Goal: Find specific page/section: Find specific page/section

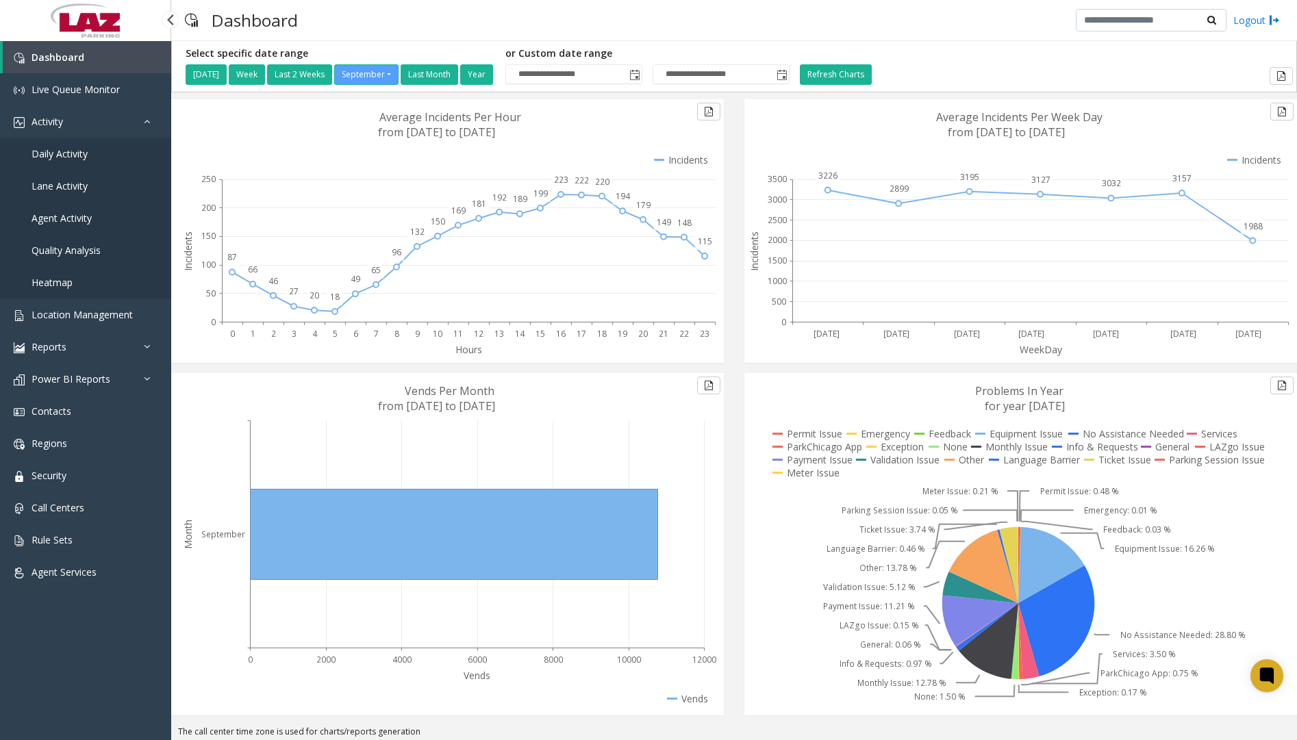
click at [79, 155] on span "Daily Activity" at bounding box center [60, 153] width 56 height 13
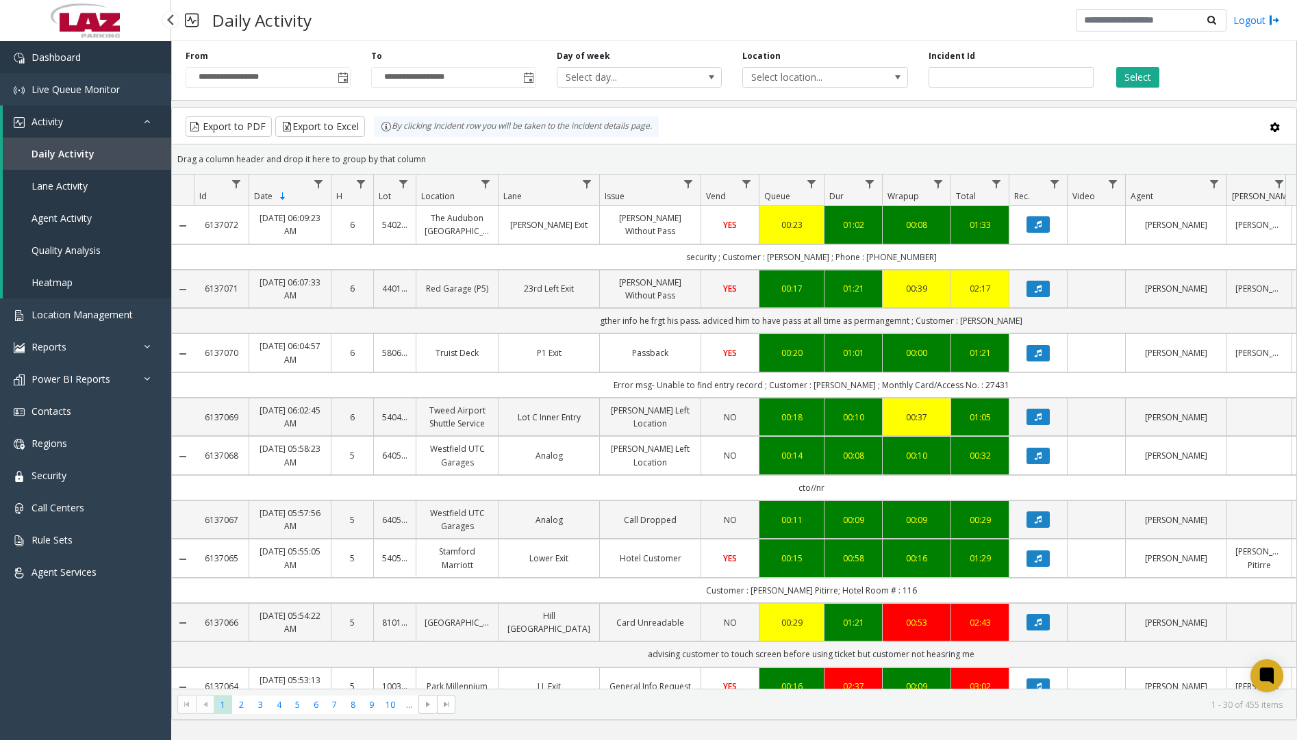
click at [92, 60] on link "Dashboard" at bounding box center [85, 57] width 171 height 32
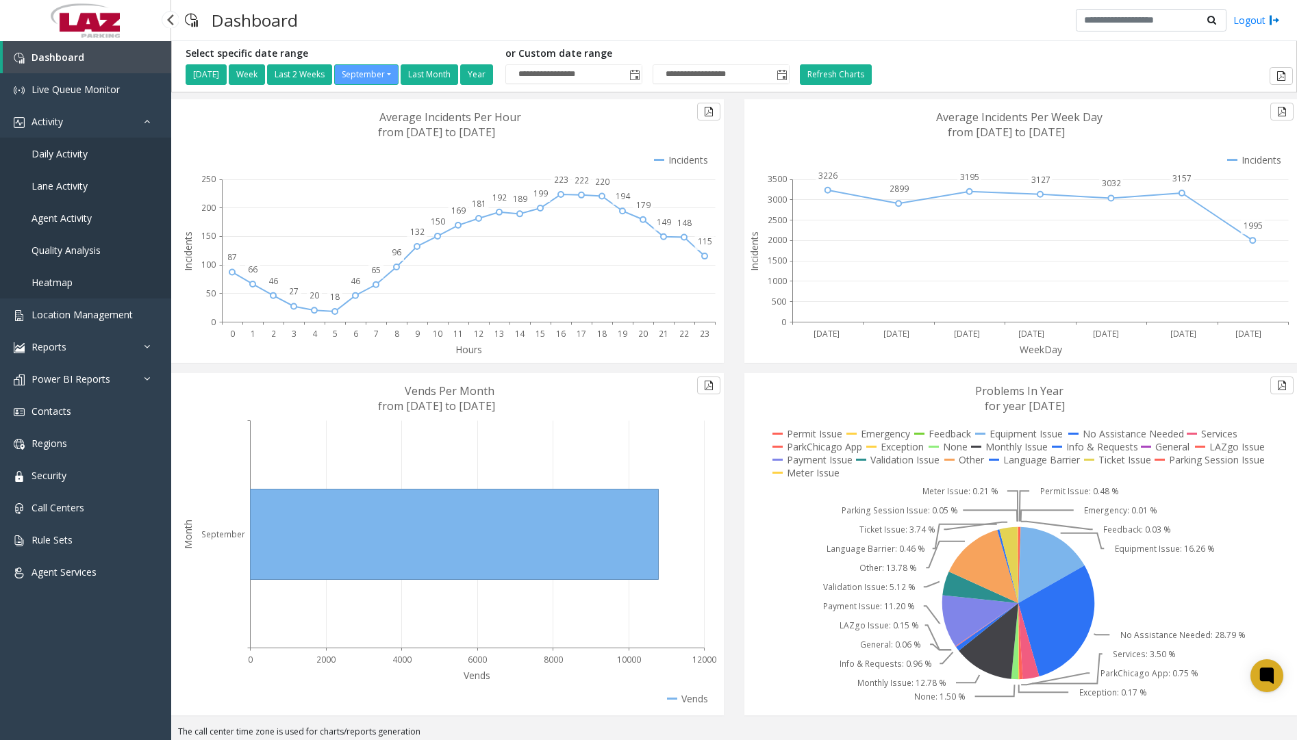
click at [62, 158] on span "Daily Activity" at bounding box center [60, 153] width 56 height 13
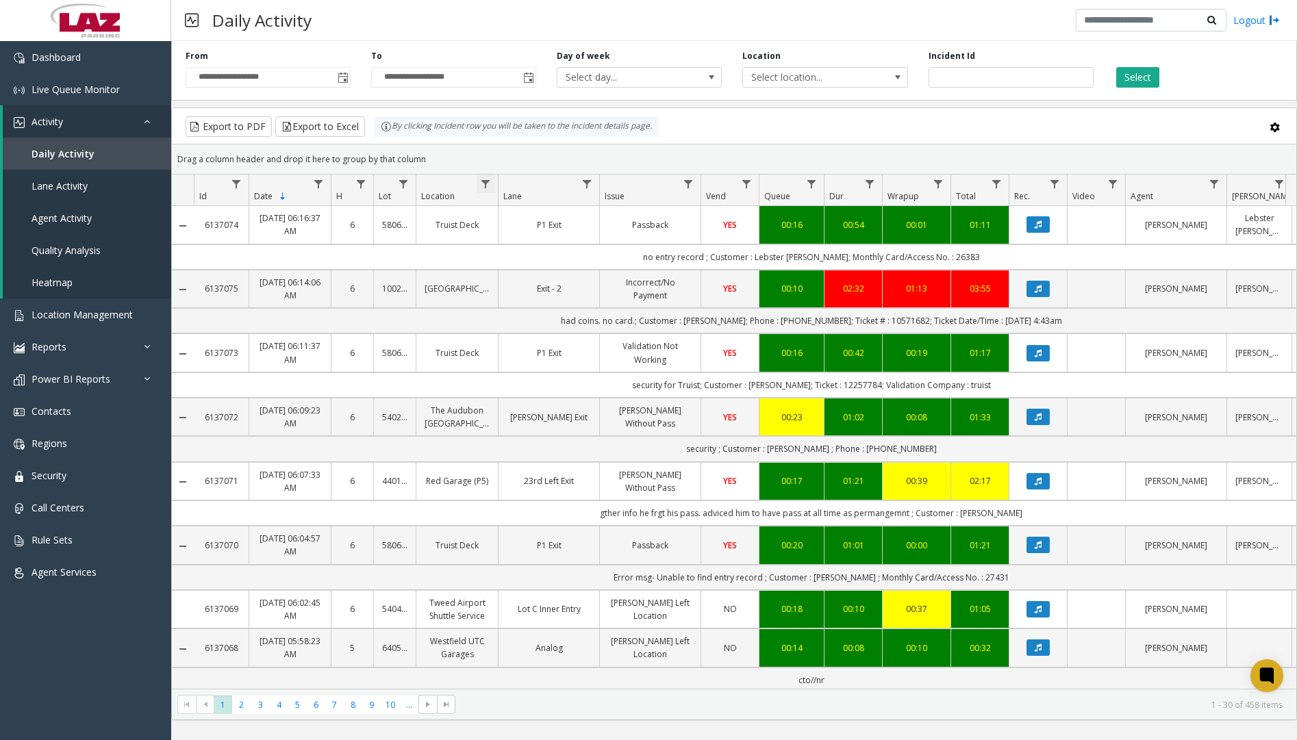
click at [486, 183] on span "Data table" at bounding box center [485, 184] width 11 height 11
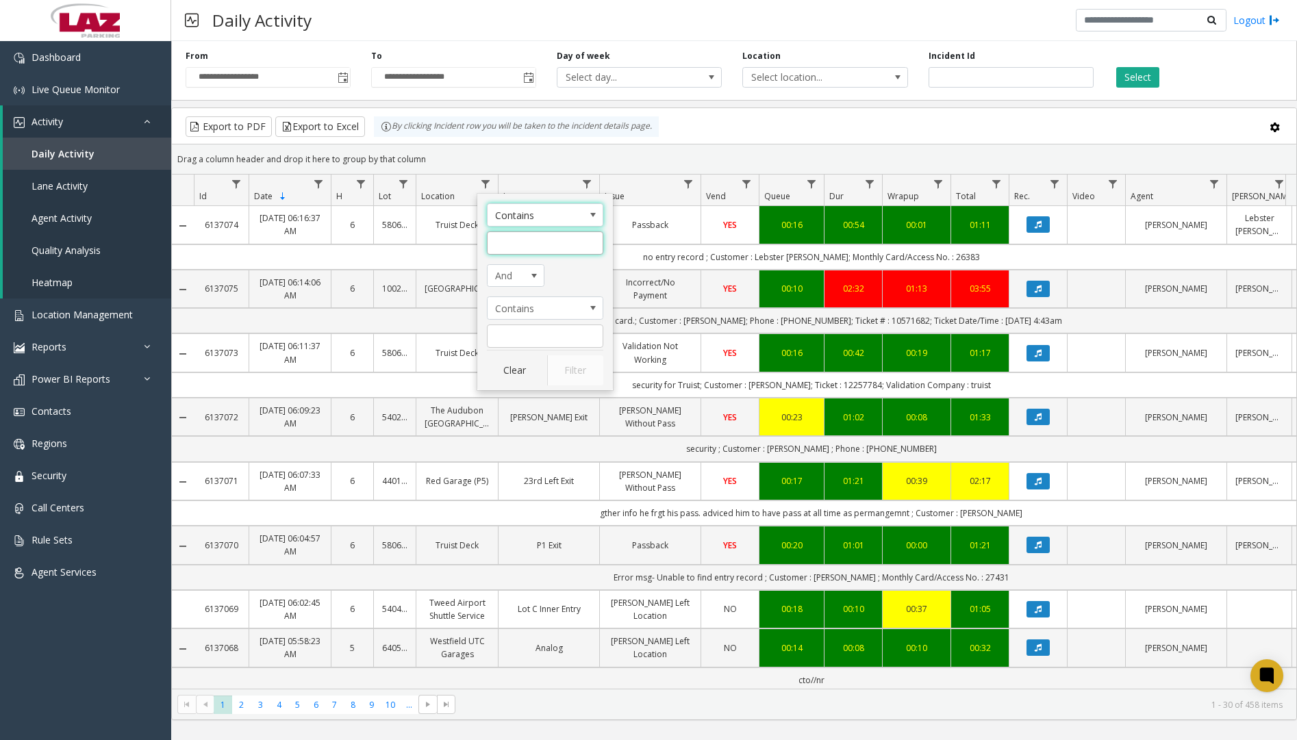
click at [512, 232] on input "Location Filter" at bounding box center [545, 242] width 116 height 23
type input "******"
click at [573, 368] on button "Filter" at bounding box center [575, 370] width 56 height 30
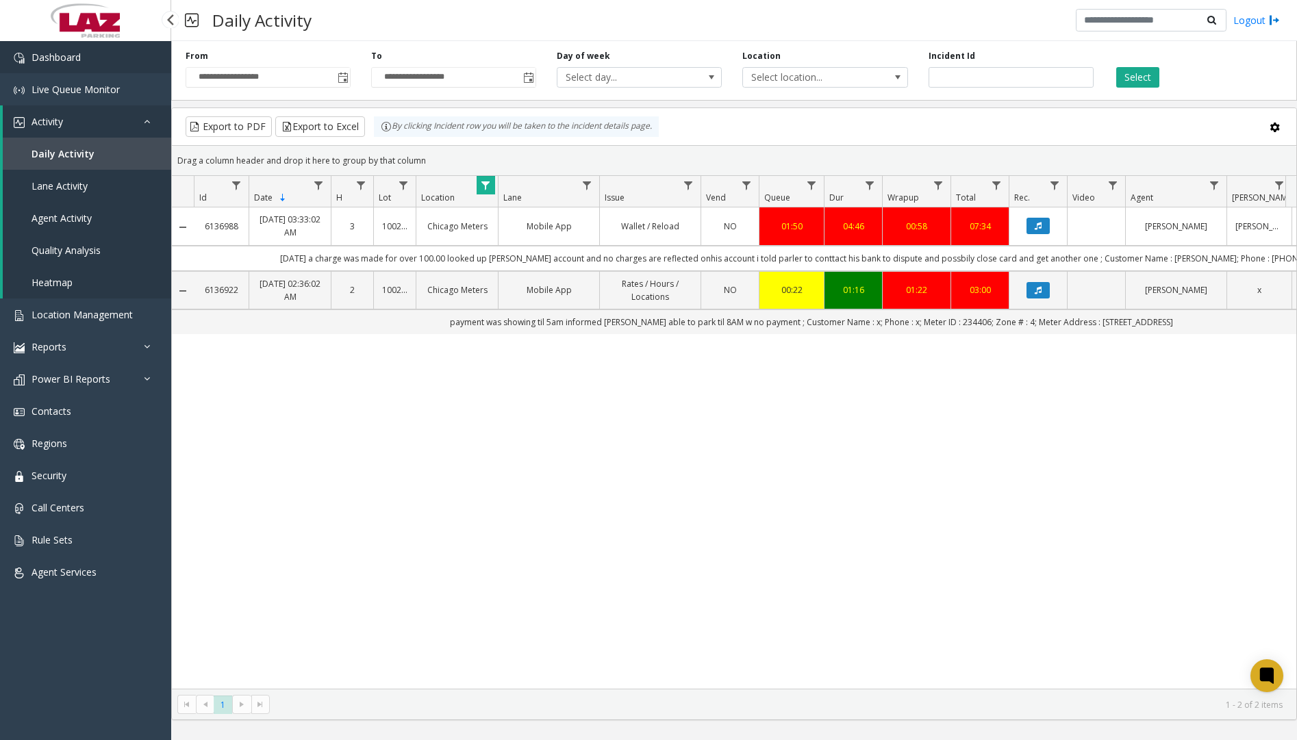
click at [127, 64] on link "Dashboard" at bounding box center [85, 57] width 171 height 32
